Goal: Task Accomplishment & Management: Complete application form

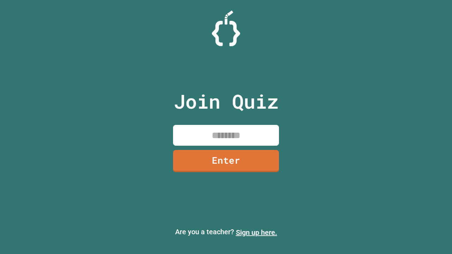
click at [256, 233] on link "Sign up here." at bounding box center [256, 232] width 41 height 8
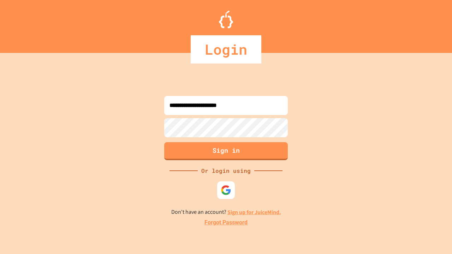
type input "**********"
